Goal: Find specific page/section: Find specific page/section

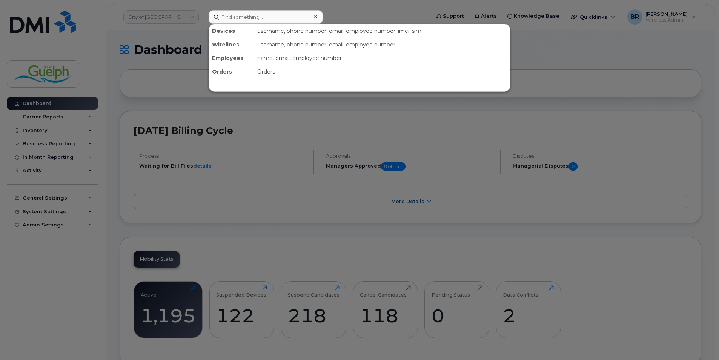
click at [318, 17] on div at bounding box center [315, 16] width 11 height 11
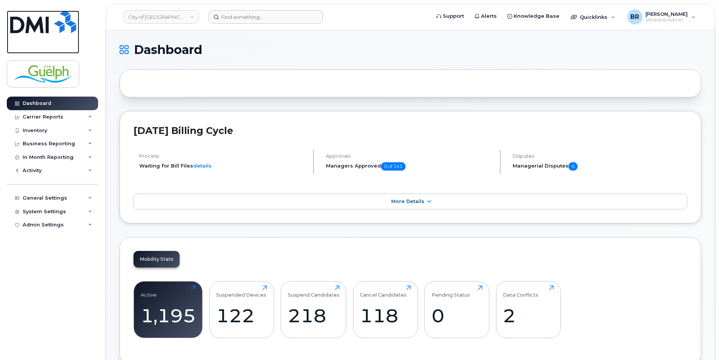
click at [52, 30] on img at bounding box center [43, 22] width 66 height 23
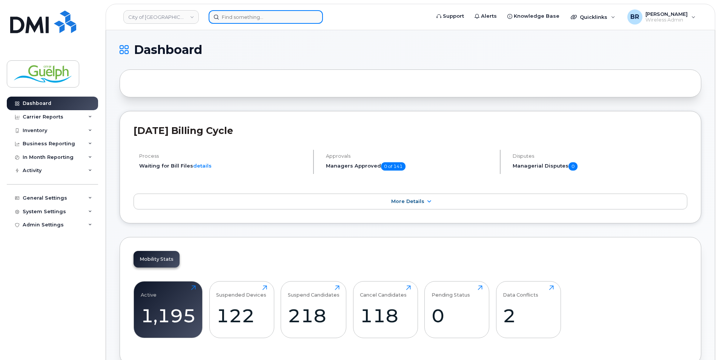
click at [237, 16] on input at bounding box center [266, 17] width 114 height 14
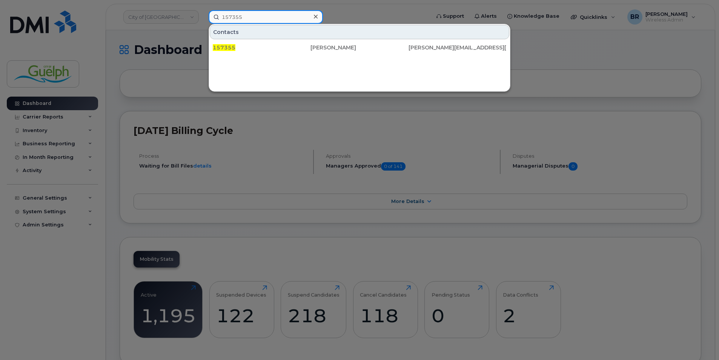
type input "157355"
click at [315, 17] on icon at bounding box center [316, 17] width 4 height 4
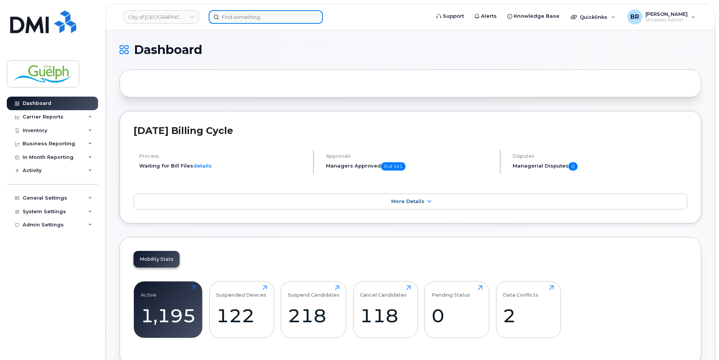
click at [243, 22] on input at bounding box center [266, 17] width 114 height 14
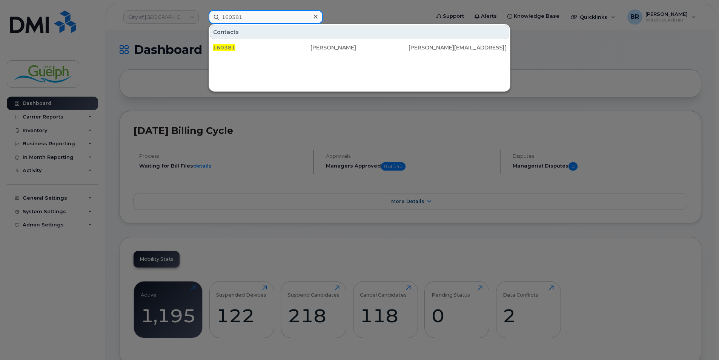
type input "160381"
click at [316, 14] on icon at bounding box center [316, 17] width 4 height 6
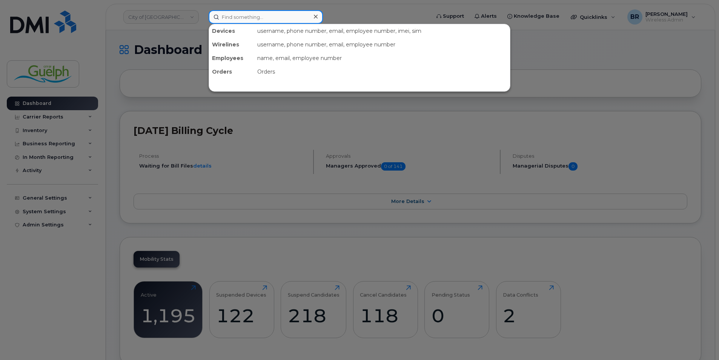
click at [242, 17] on input at bounding box center [266, 17] width 114 height 14
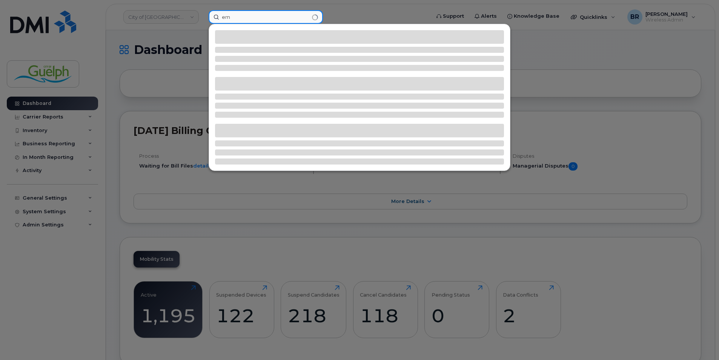
type input "e"
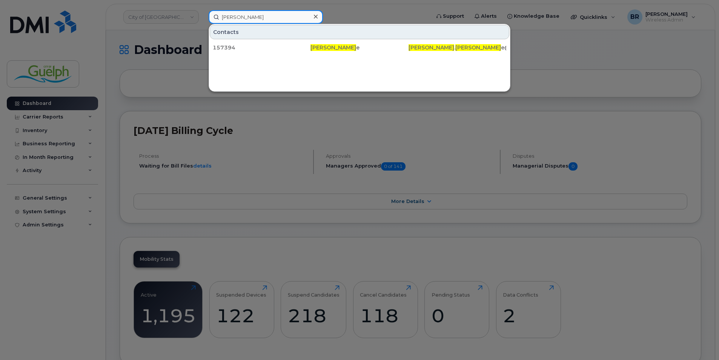
type input "renee clark"
click at [315, 16] on icon at bounding box center [316, 17] width 4 height 4
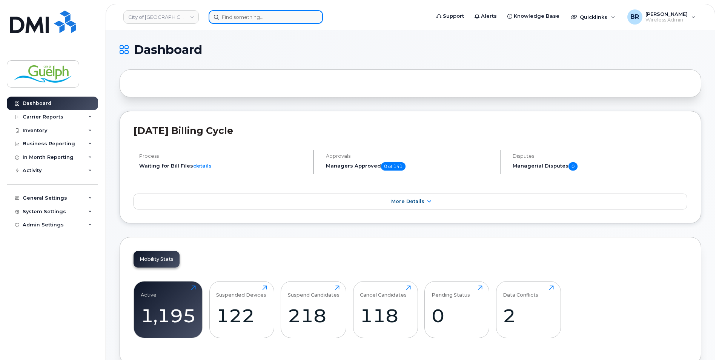
click at [248, 21] on input at bounding box center [266, 17] width 114 height 14
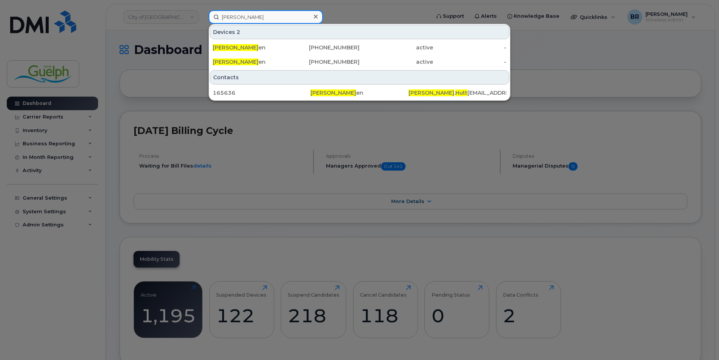
type input "kim hutt"
click at [40, 34] on div at bounding box center [359, 180] width 719 height 360
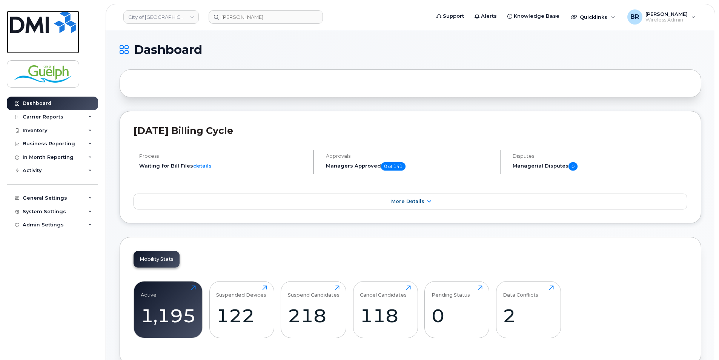
click at [40, 31] on img at bounding box center [43, 22] width 66 height 23
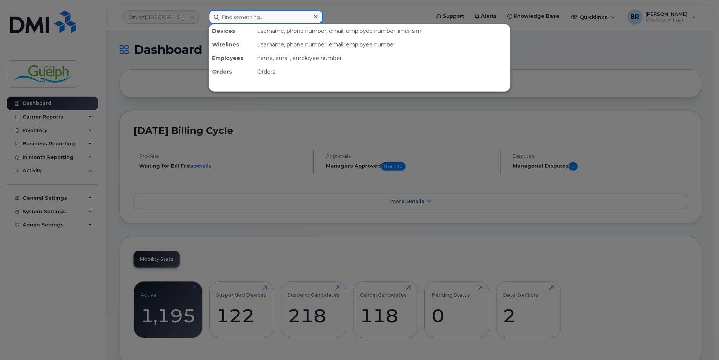
click at [281, 16] on input at bounding box center [266, 17] width 114 height 14
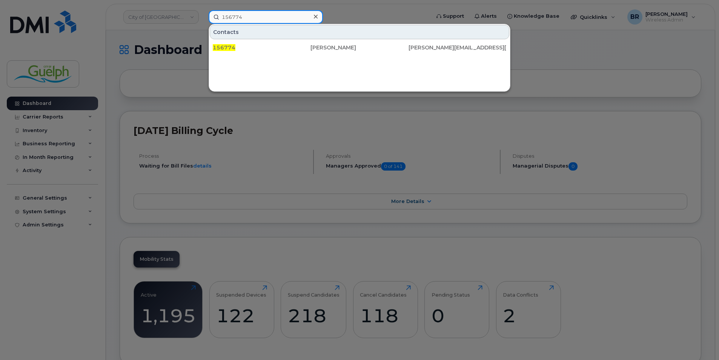
type input "156774"
click at [316, 15] on icon at bounding box center [316, 17] width 4 height 6
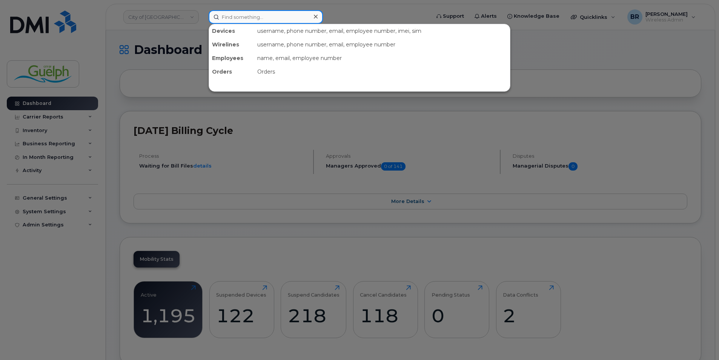
click at [276, 18] on input at bounding box center [266, 17] width 114 height 14
type input "aidan c"
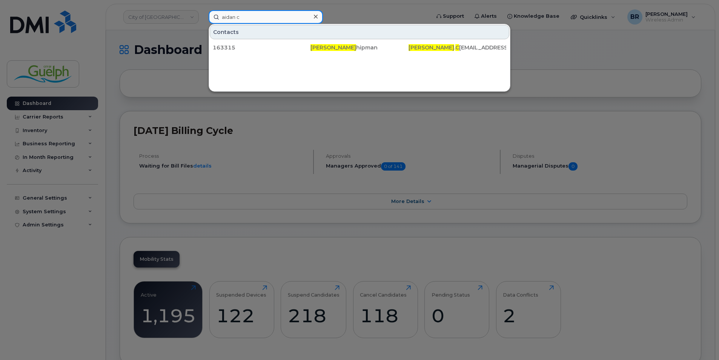
drag, startPoint x: 276, startPoint y: 16, endPoint x: 125, endPoint y: 7, distance: 151.6
click at [203, 10] on div "aidan c Contacts 163315 [PERSON_NAME] [PERSON_NAME] . C [EMAIL_ADDRESS][DOMAIN_…" at bounding box center [317, 17] width 229 height 14
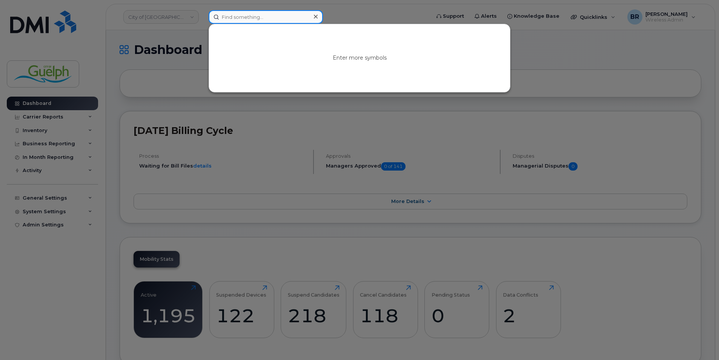
click at [256, 19] on input at bounding box center [266, 17] width 114 height 14
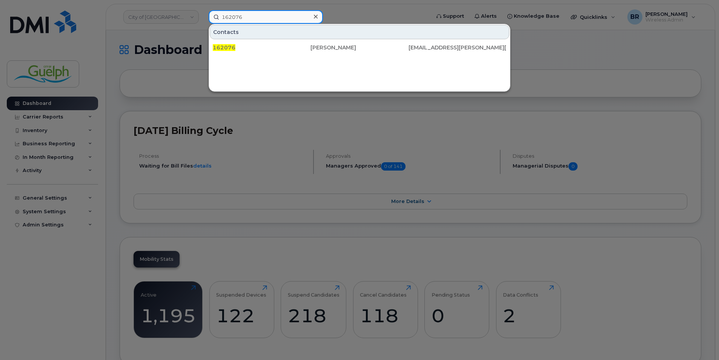
type input "162076"
click at [317, 17] on icon at bounding box center [316, 17] width 4 height 6
